Goal: Task Accomplishment & Management: Manage account settings

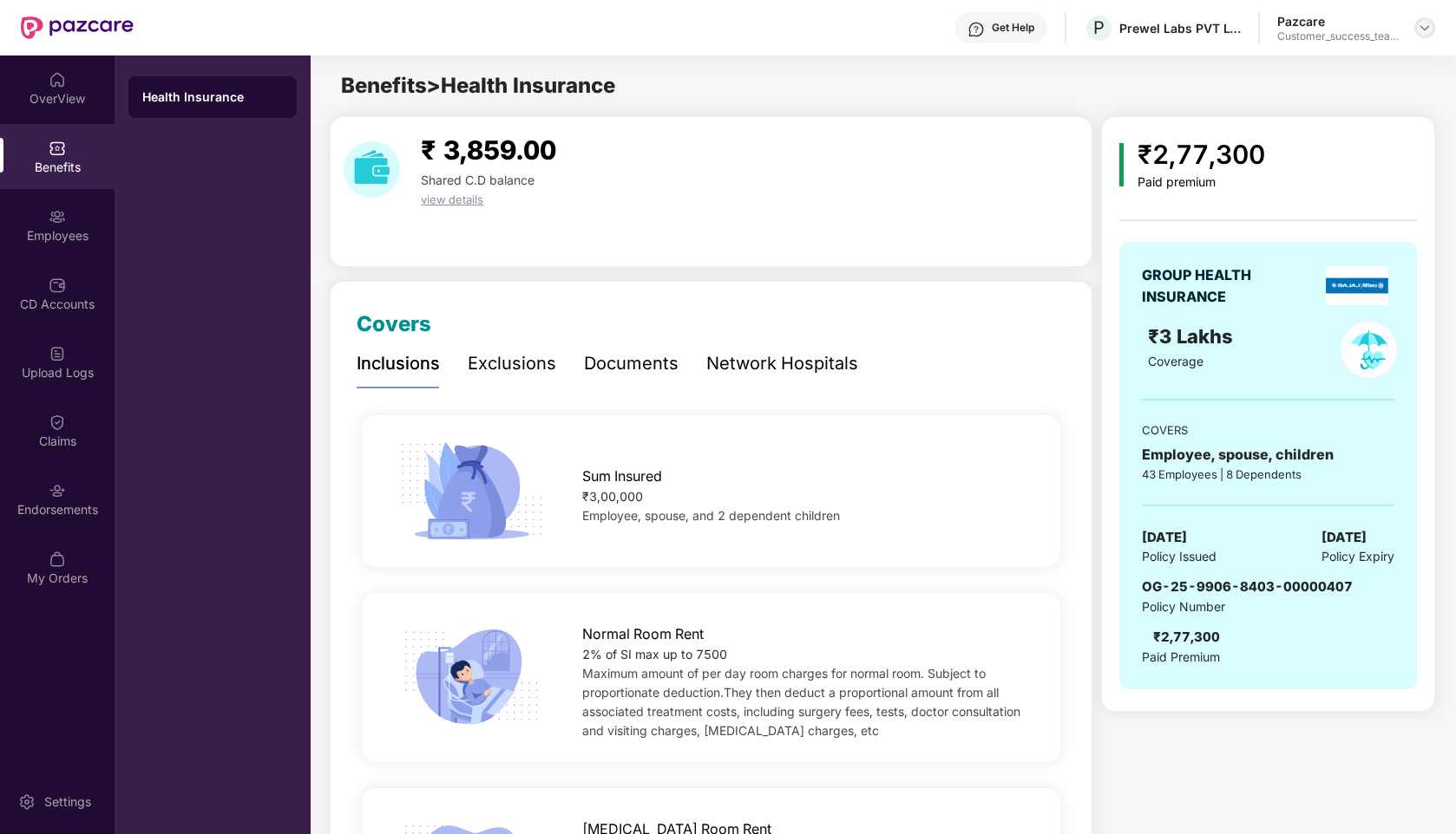
click at [1425, 28] on img at bounding box center [1425, 28] width 14 height 14
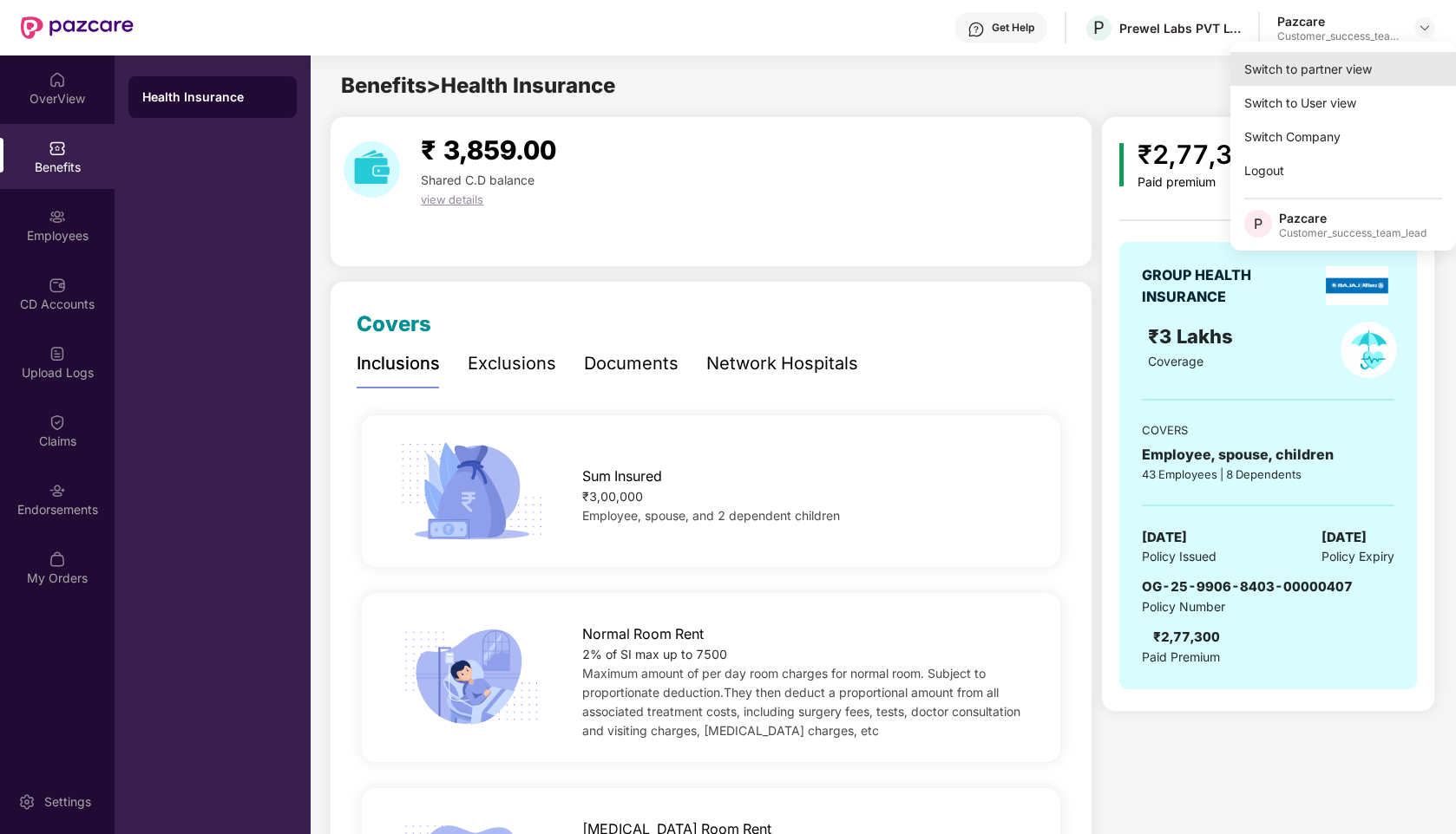
click at [1296, 74] on div "Switch to partner view" at bounding box center [1343, 69] width 226 height 34
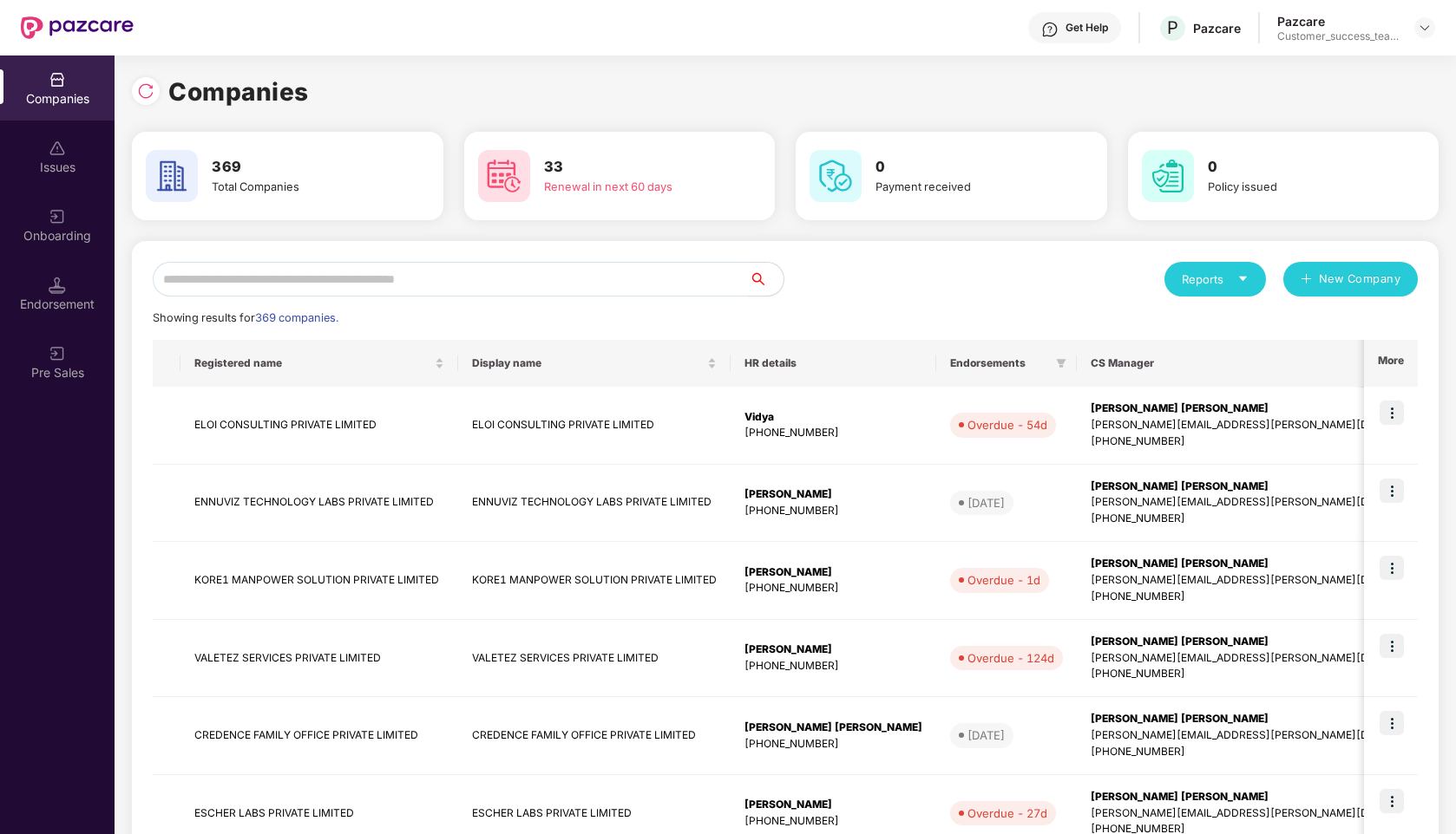
click at [506, 281] on input "text" at bounding box center [451, 280] width 596 height 35
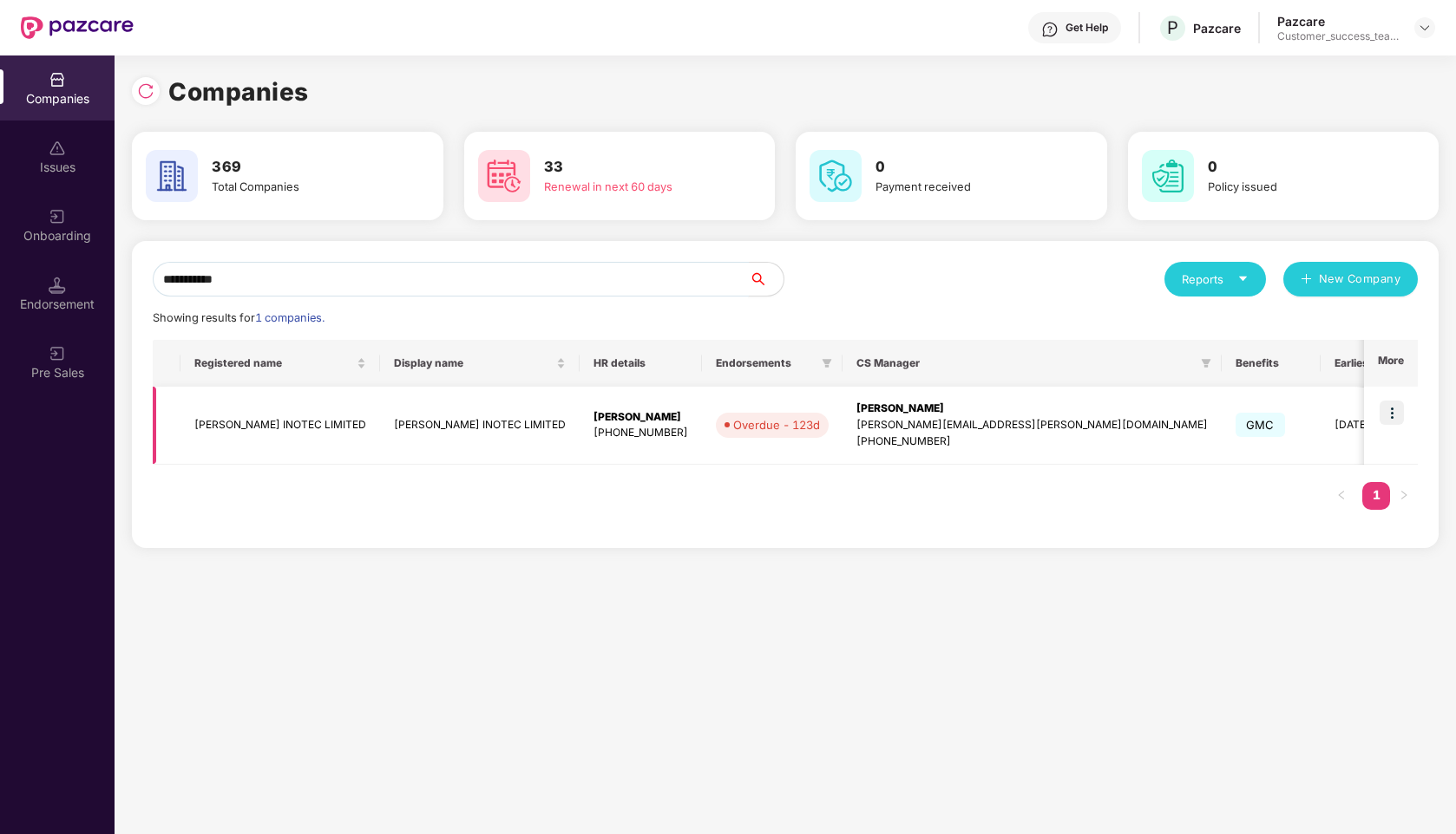
type input "**********"
click at [1395, 414] on img at bounding box center [1391, 412] width 24 height 24
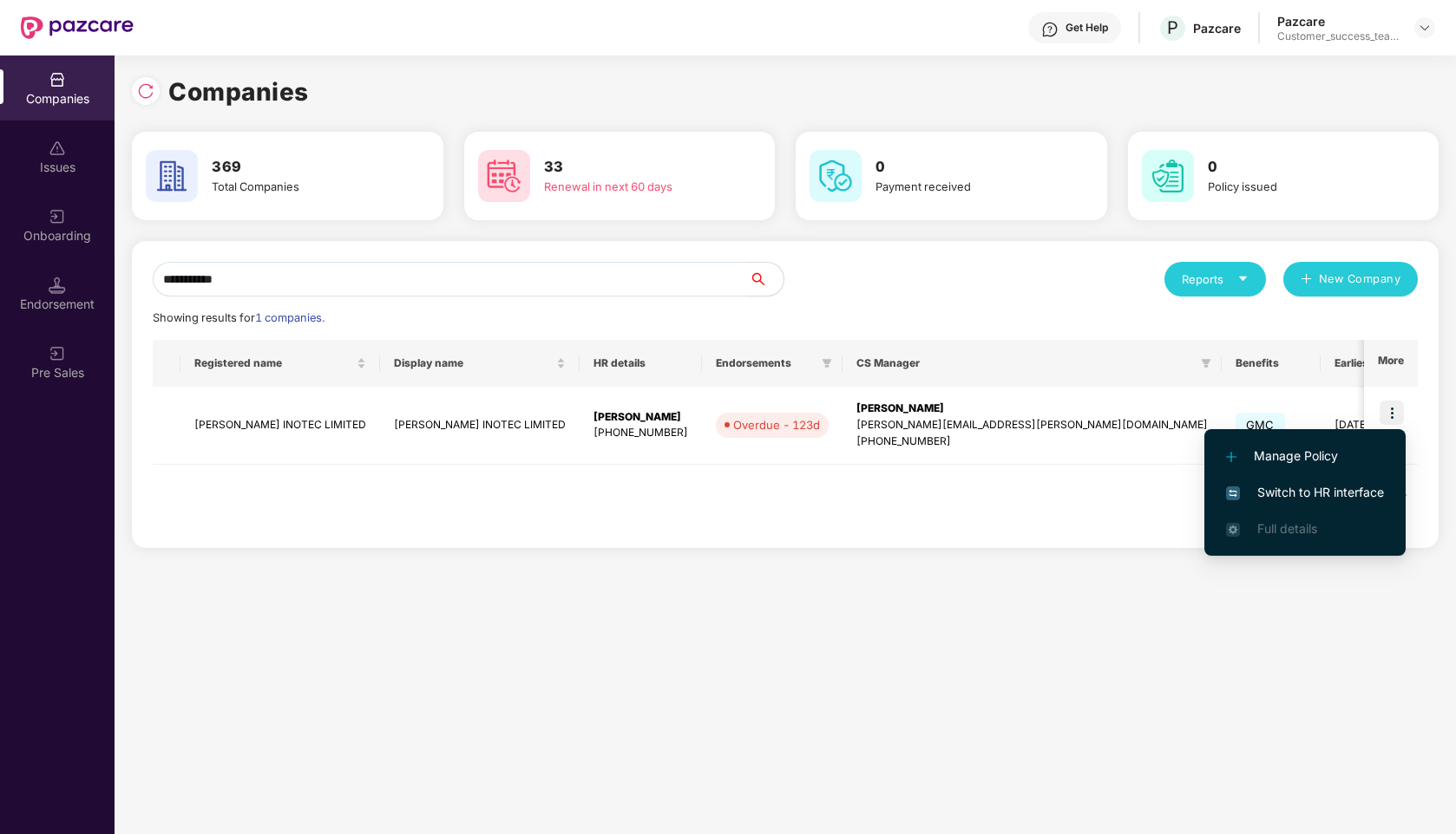
click at [1302, 491] on span "Switch to HR interface" at bounding box center [1305, 492] width 158 height 19
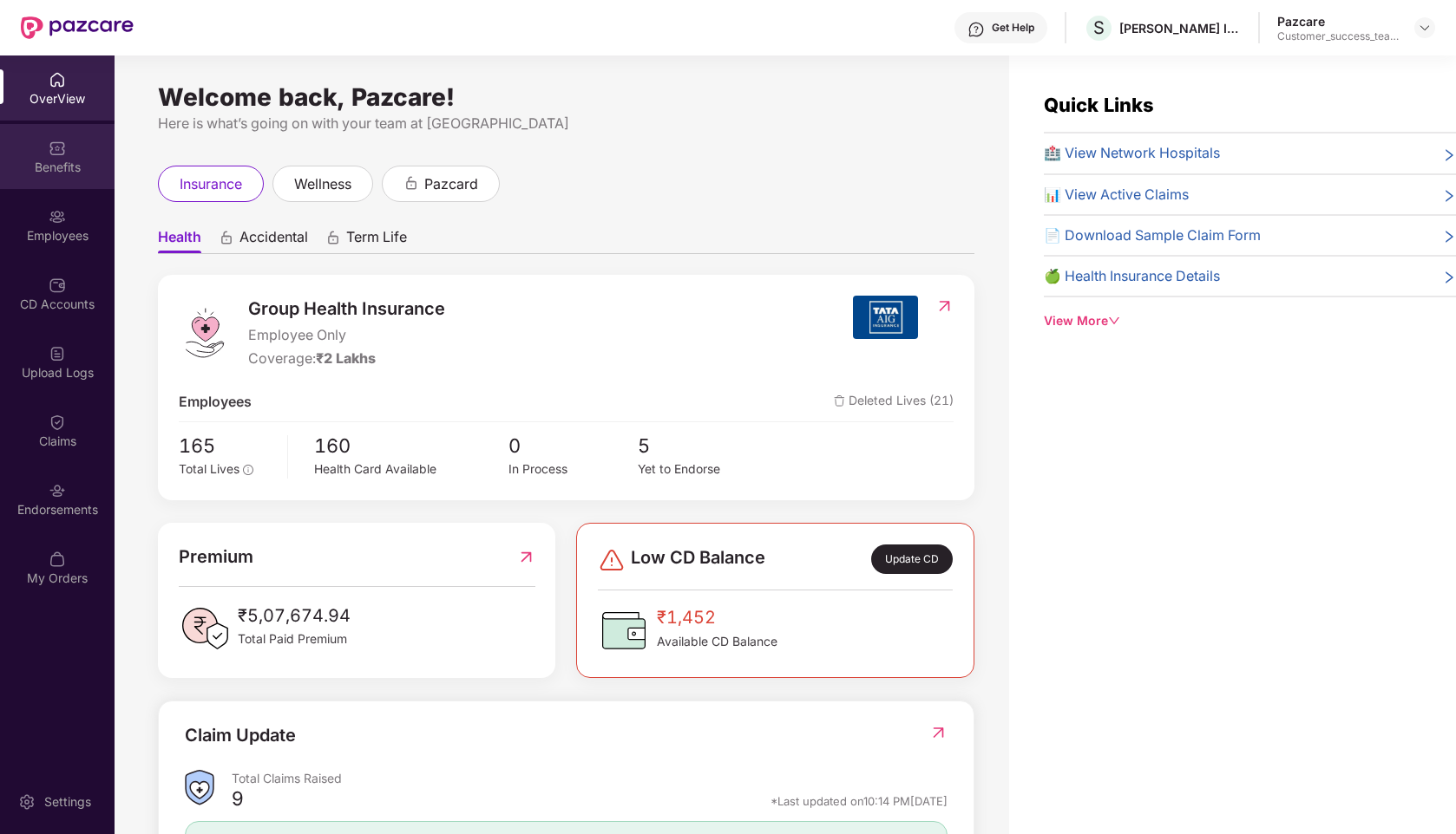
click at [66, 166] on div "Benefits" at bounding box center [57, 167] width 114 height 17
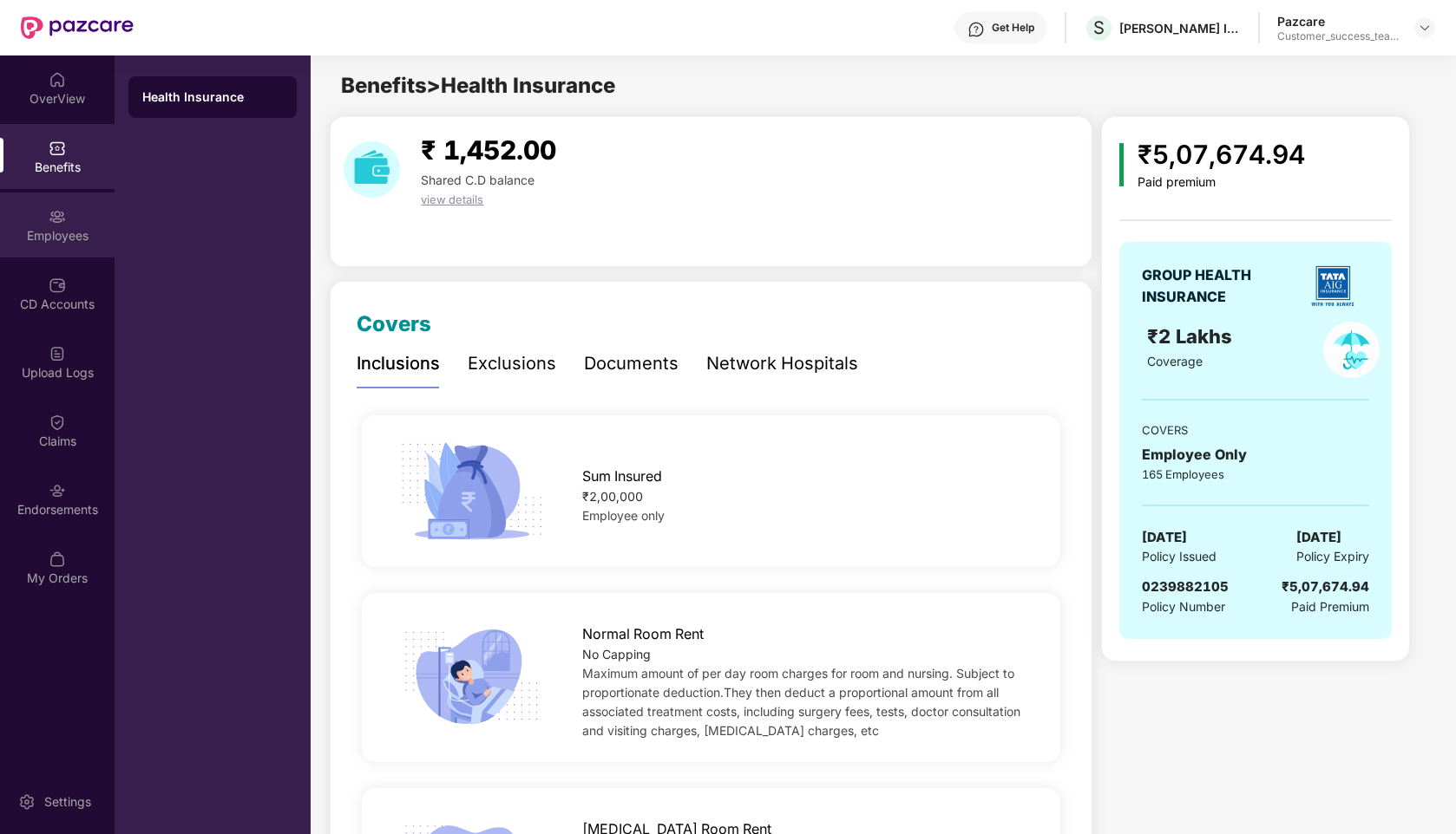
click at [63, 217] on img at bounding box center [57, 217] width 17 height 17
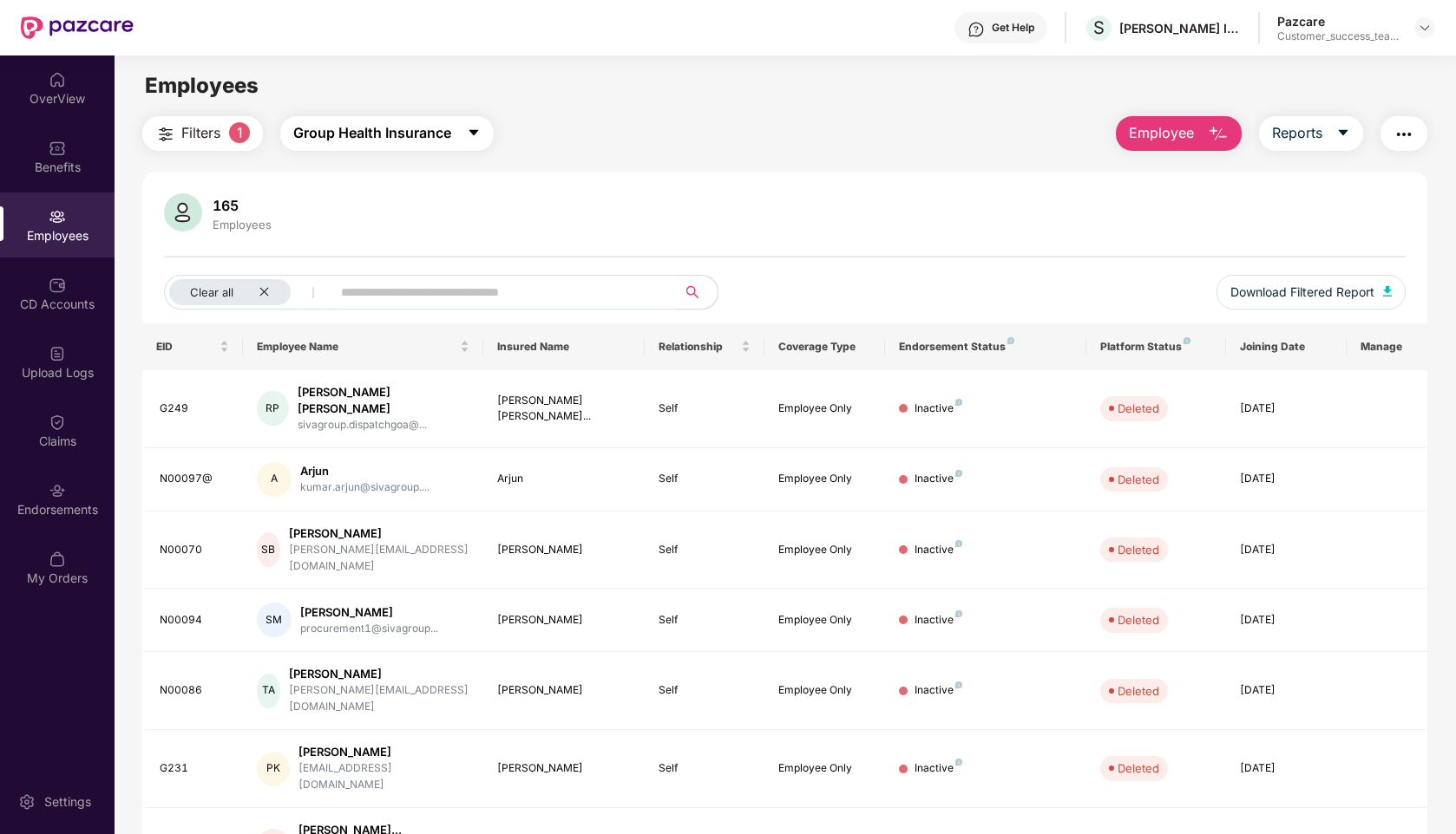
click at [349, 143] on span "Group Health Insurance" at bounding box center [372, 133] width 158 height 21
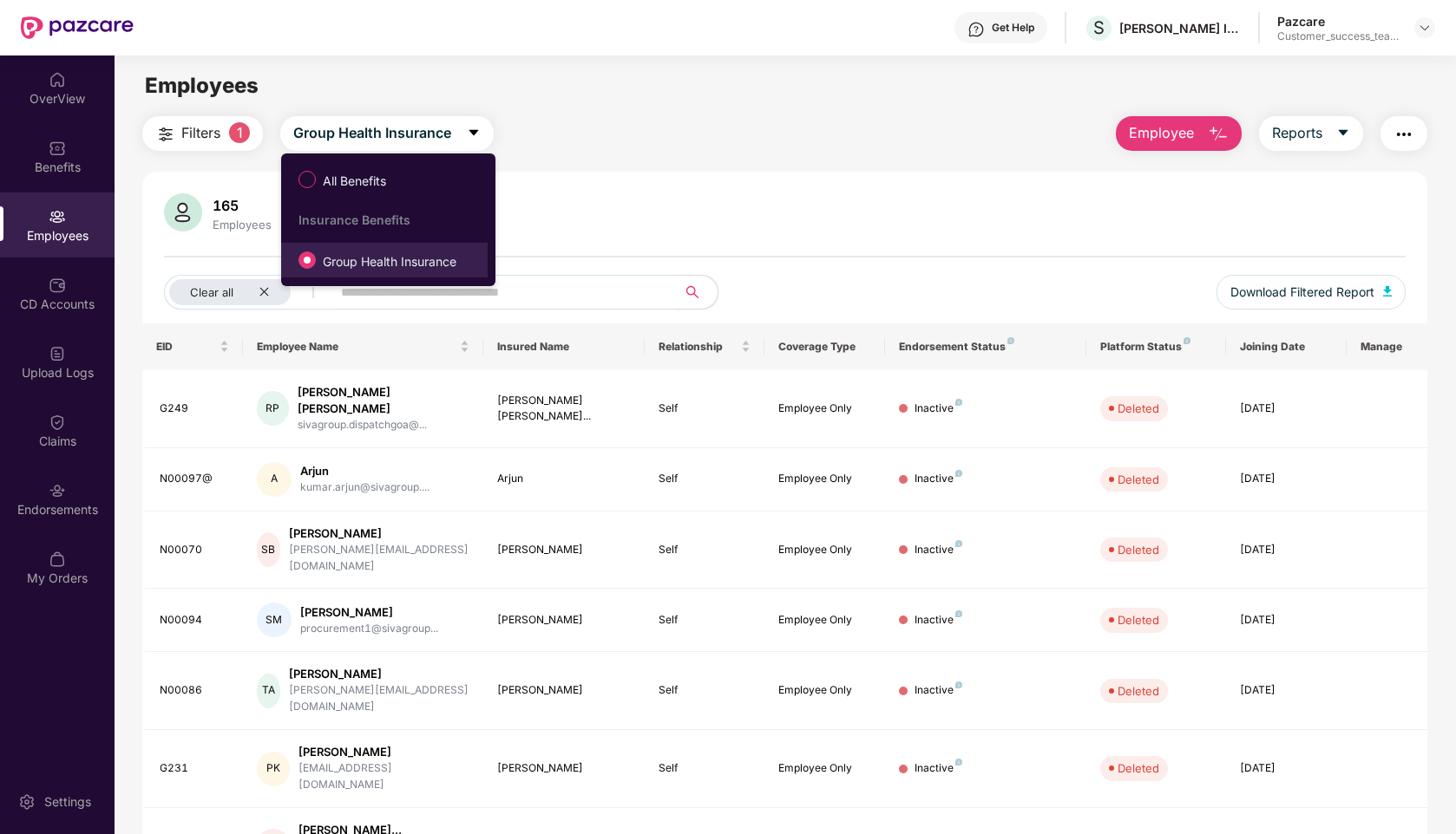
click at [362, 263] on span "Group Health Insurance" at bounding box center [389, 262] width 147 height 19
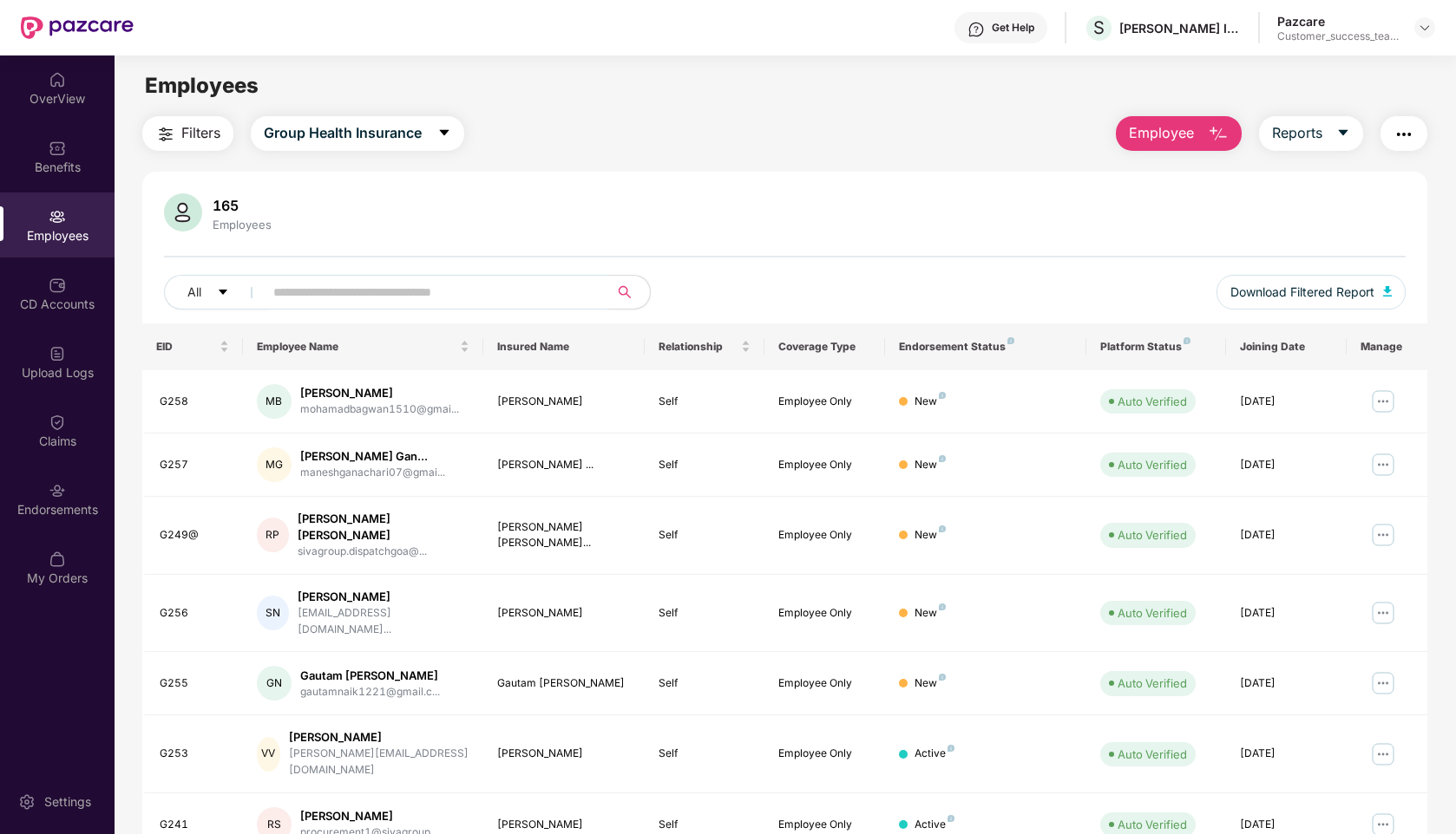
click at [360, 300] on input "text" at bounding box center [429, 292] width 312 height 26
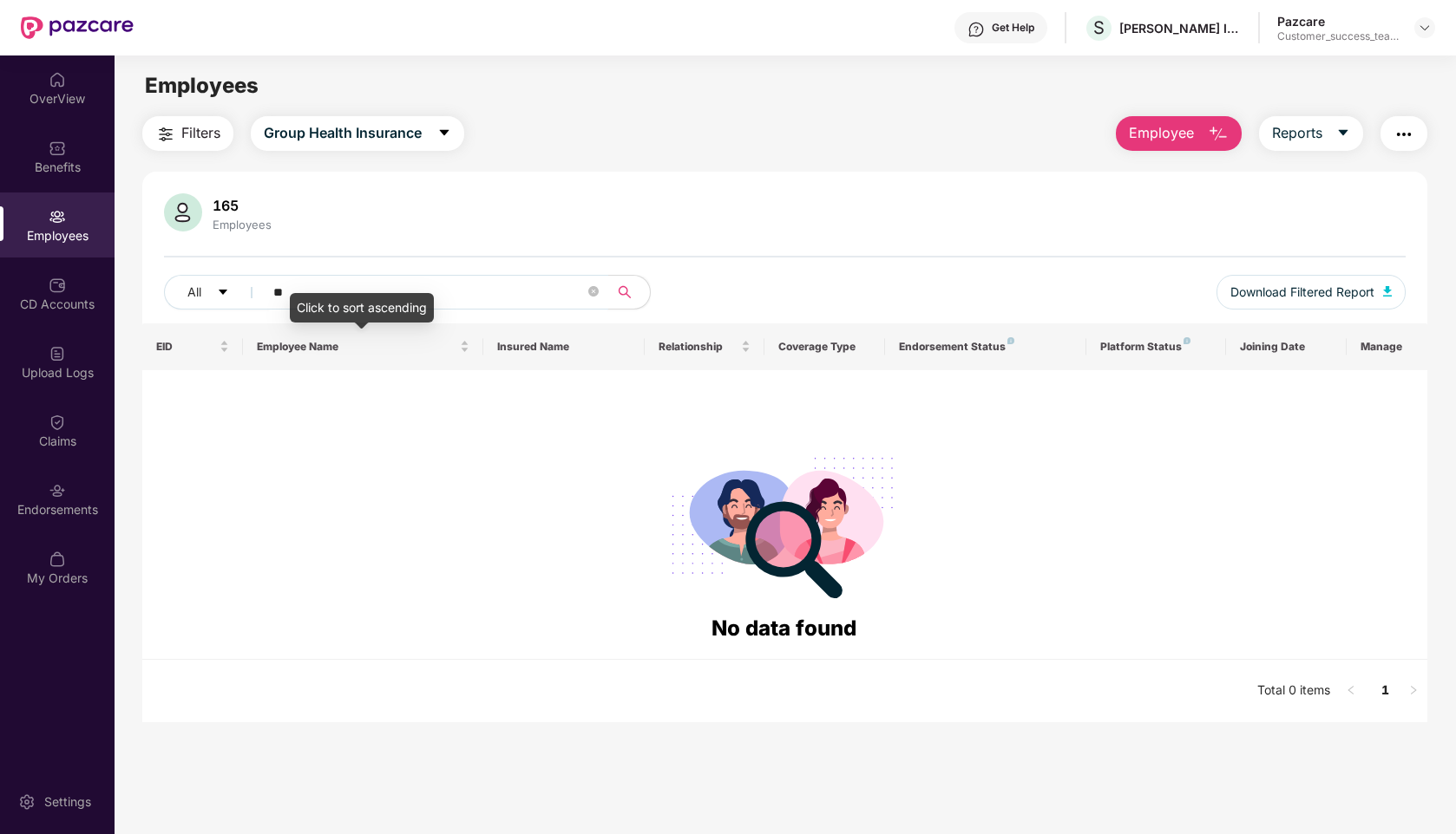
type input "*"
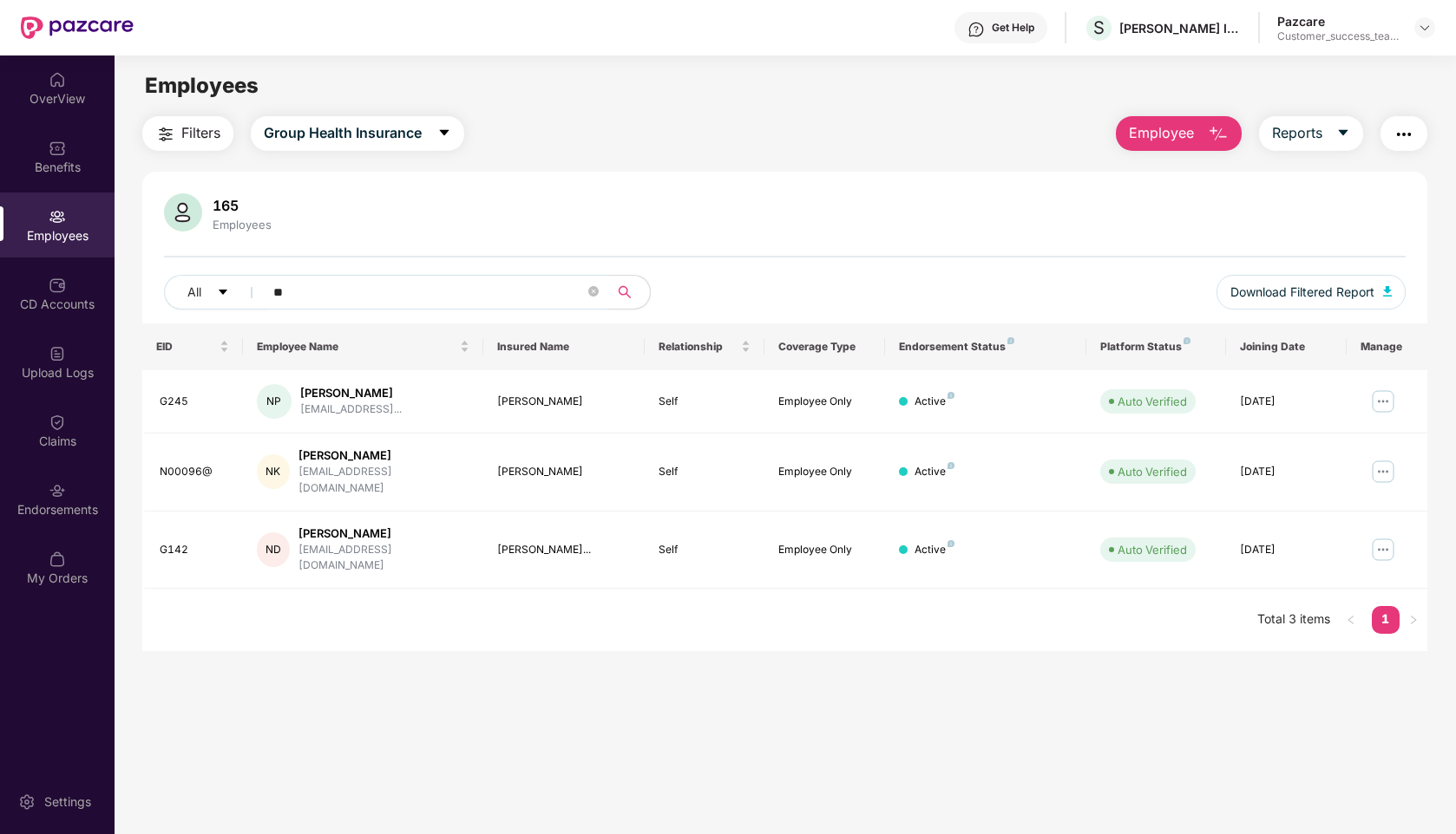
type input "*"
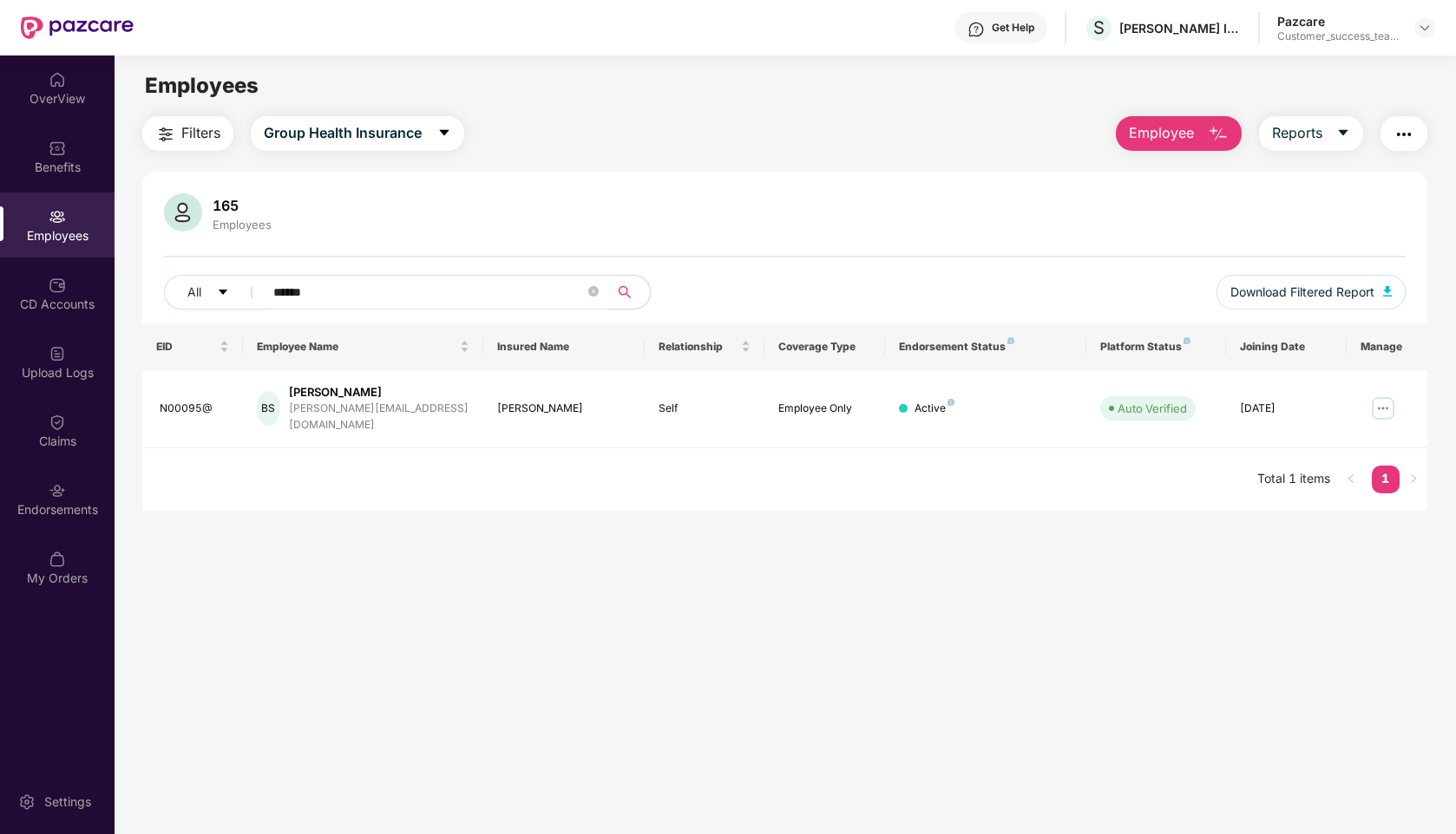
type input "******"
